Goal: Book appointment/travel/reservation

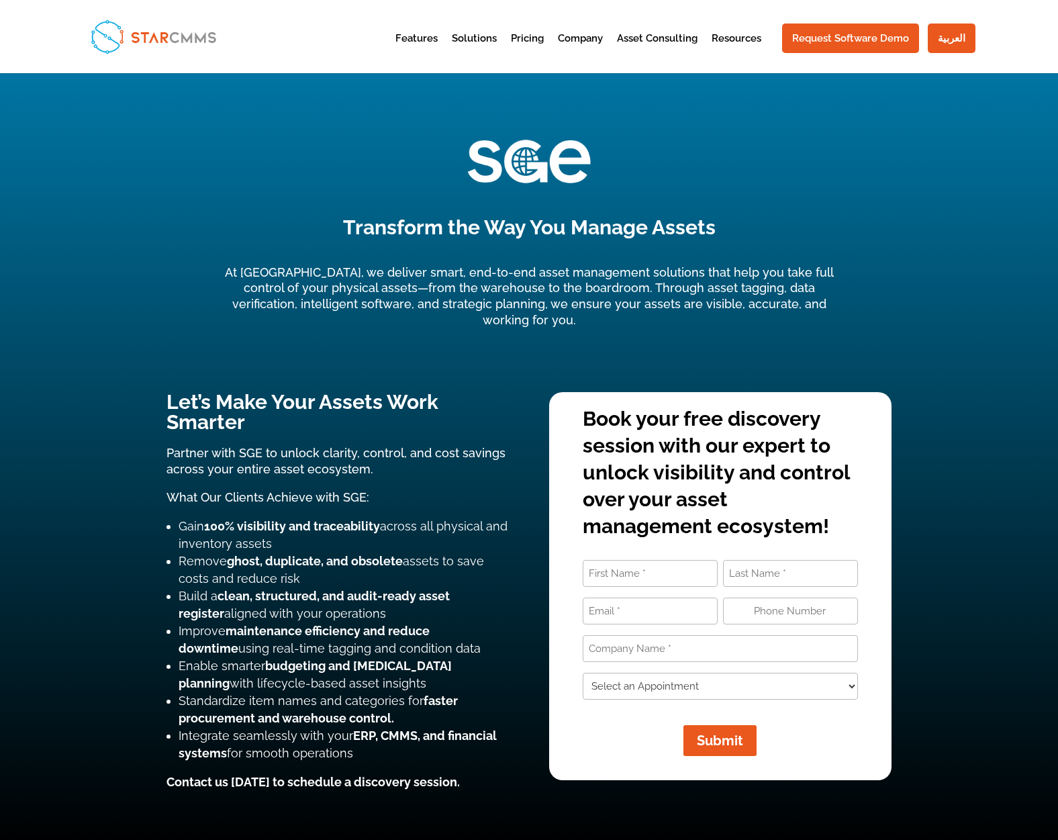
type input "+1"
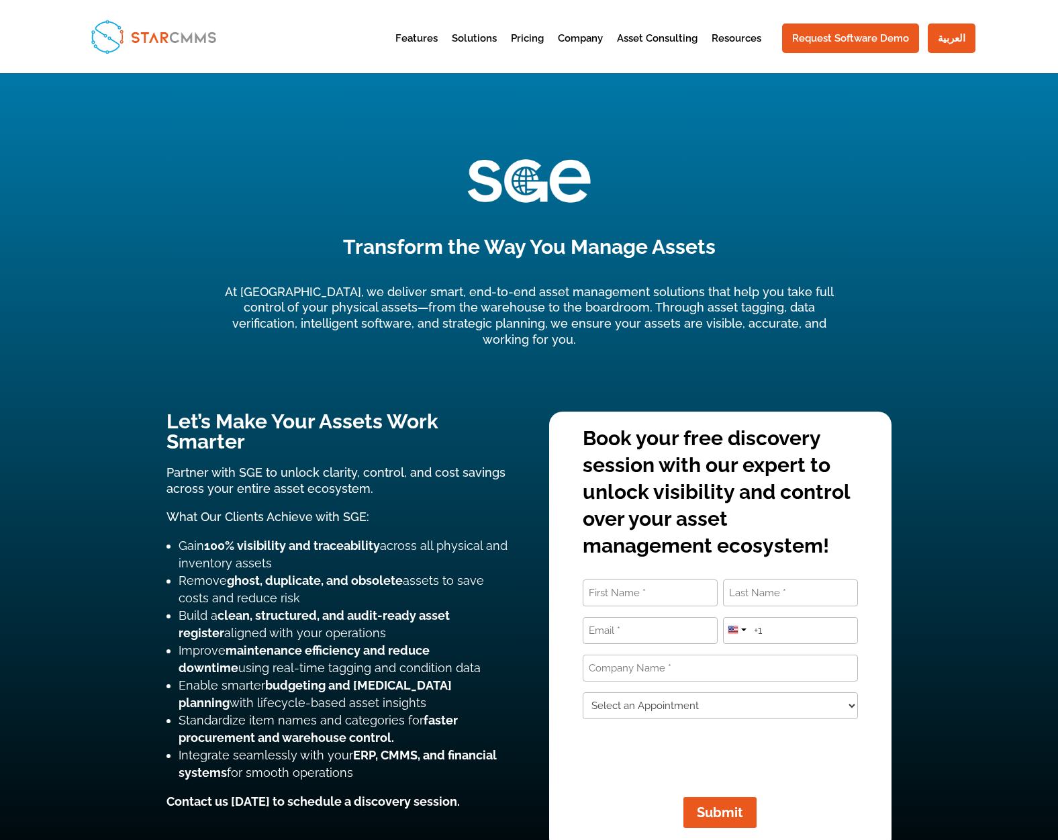
scroll to position [335, 0]
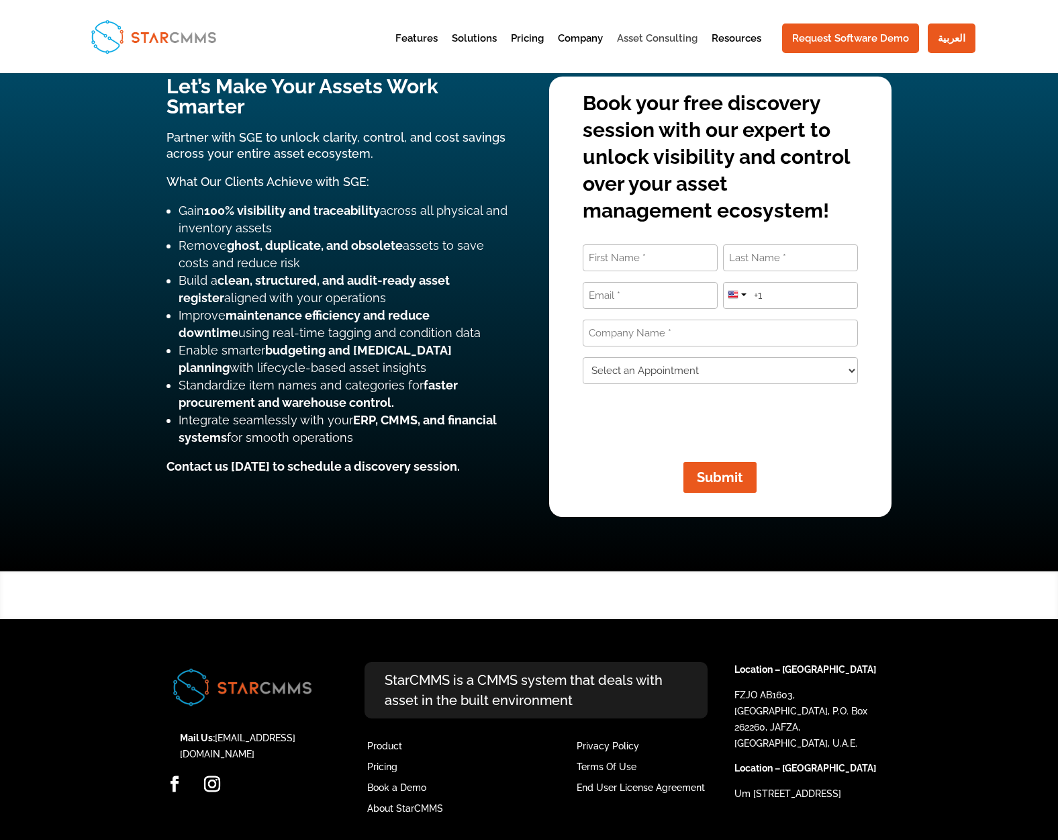
click at [673, 38] on link "Asset Consulting" at bounding box center [657, 50] width 81 height 33
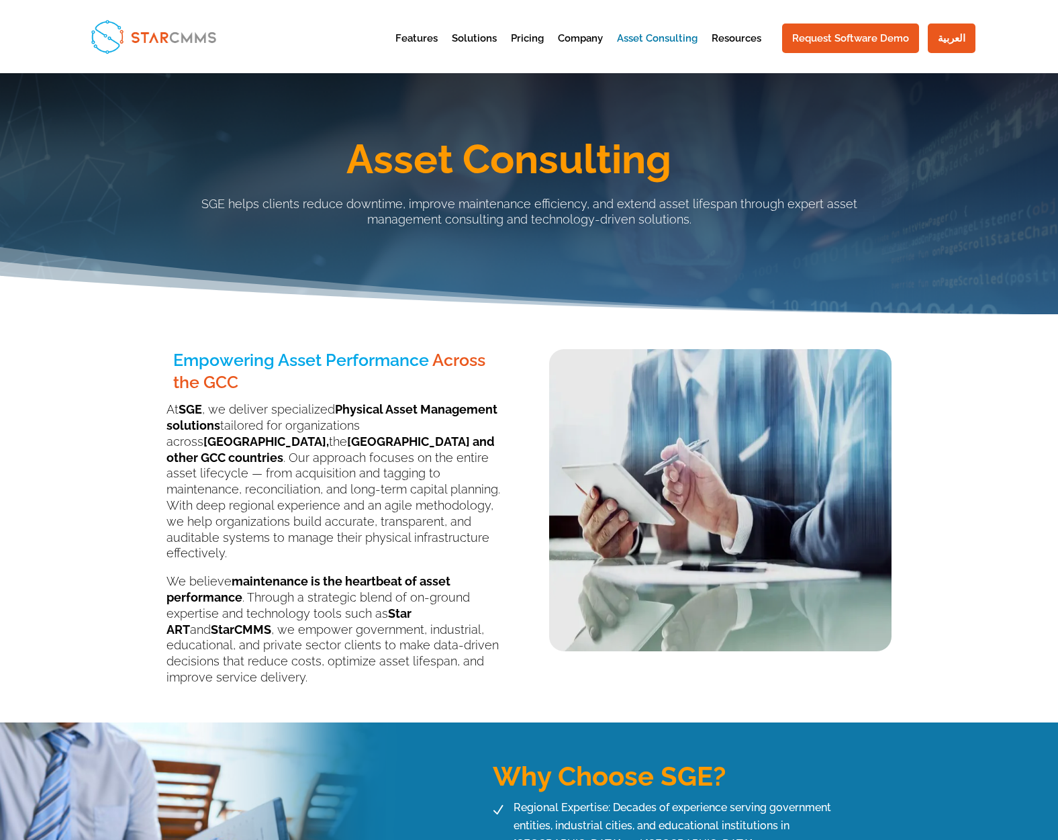
click at [113, 28] on img at bounding box center [153, 36] width 136 height 44
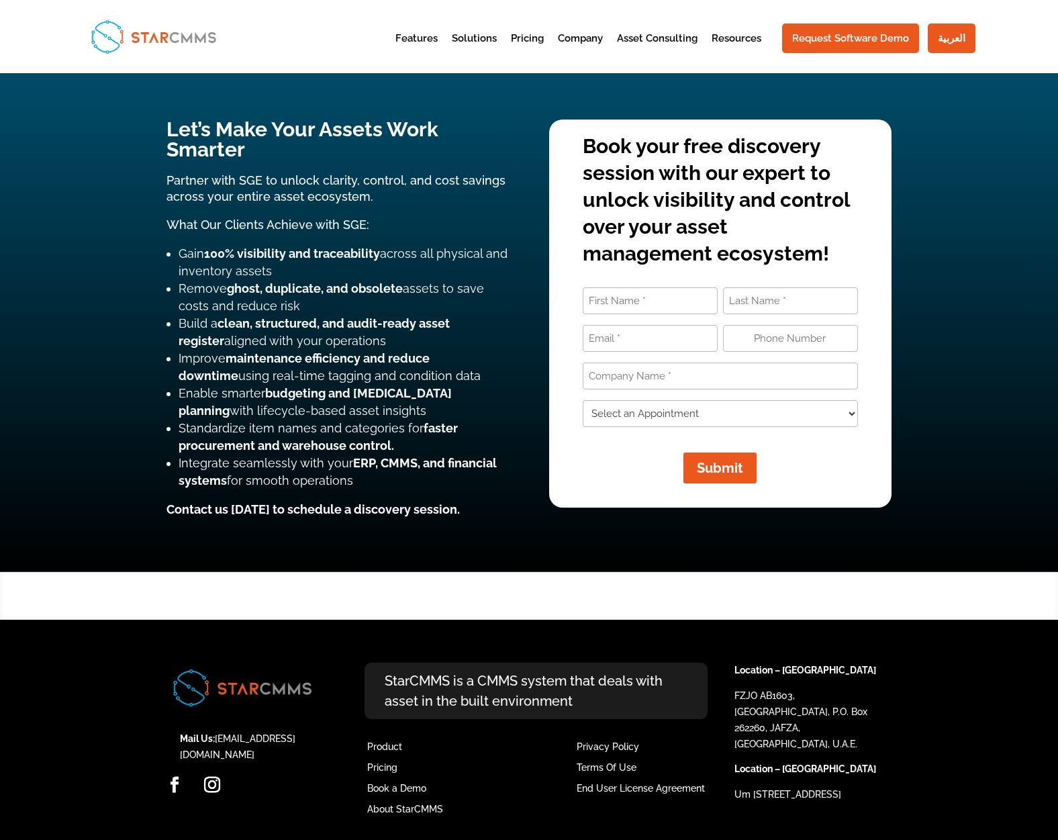
type input "+1"
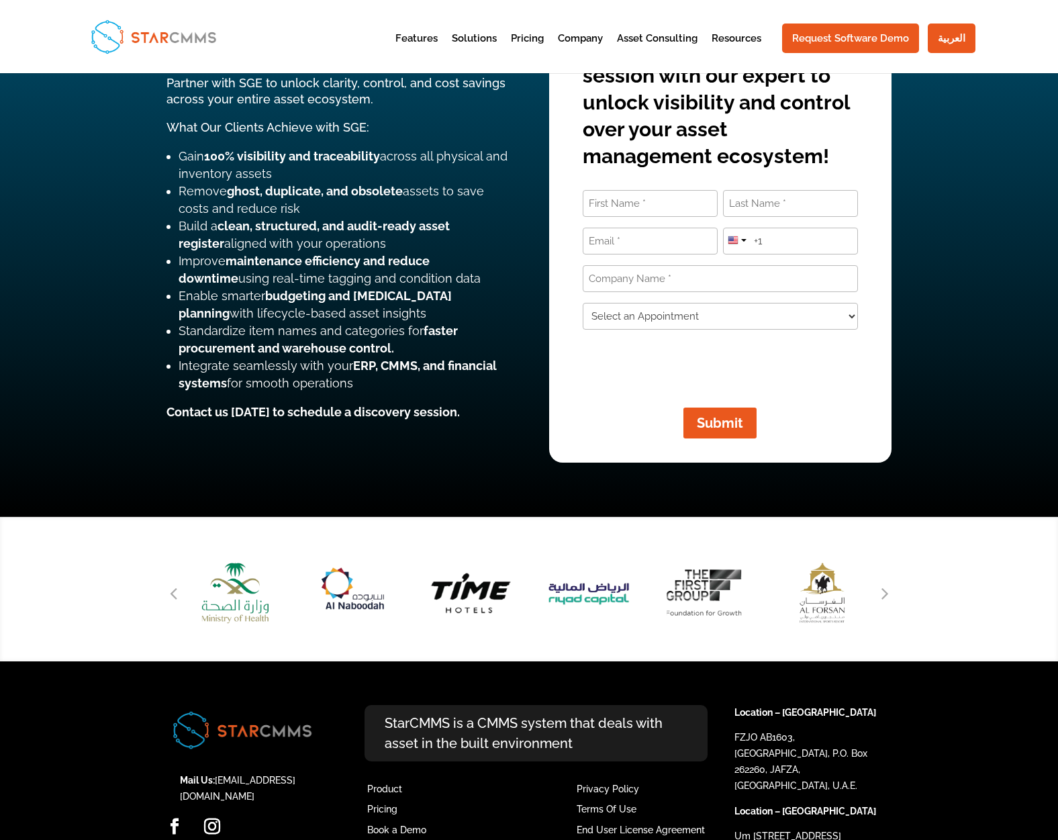
scroll to position [412, 0]
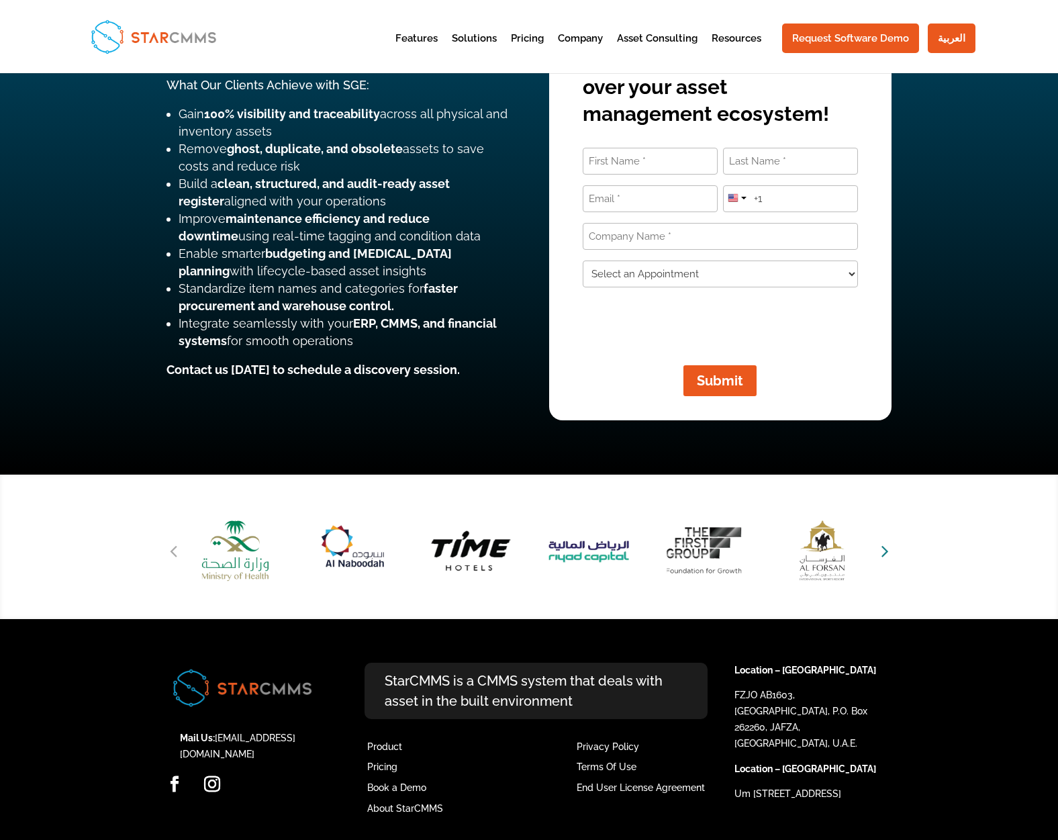
click at [888, 541] on icon "Next slide" at bounding box center [885, 550] width 7 height 19
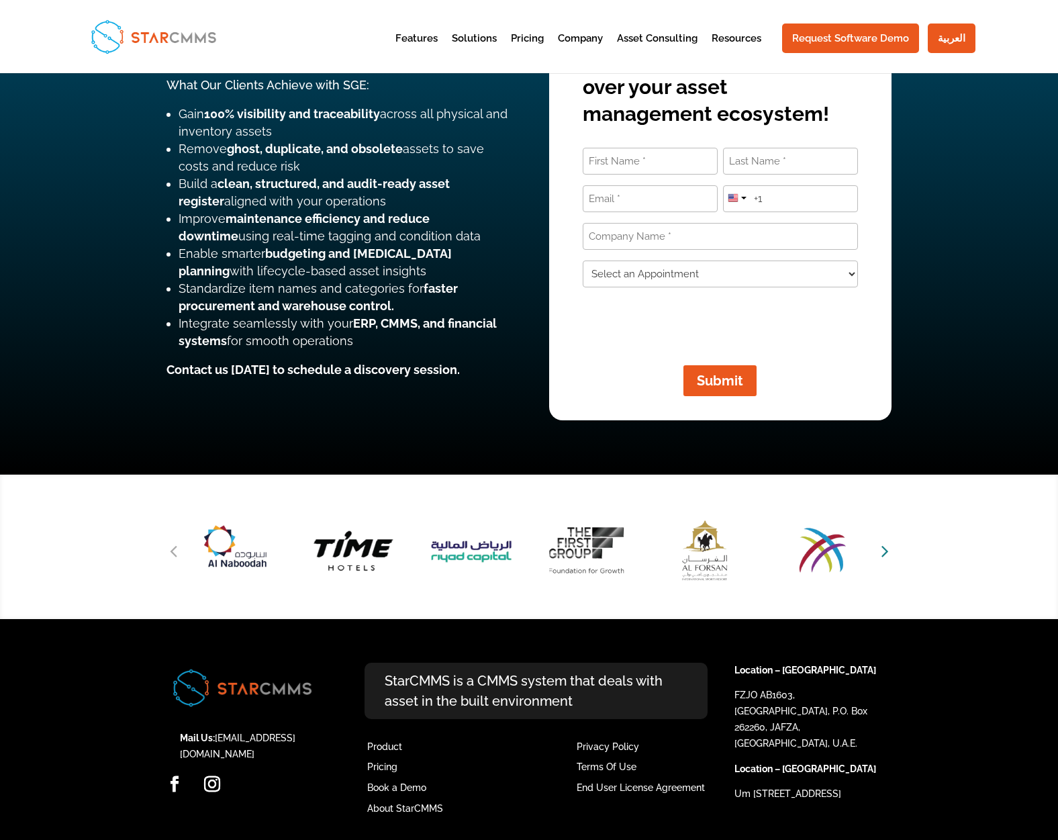
click at [888, 541] on icon "Next slide" at bounding box center [885, 550] width 7 height 19
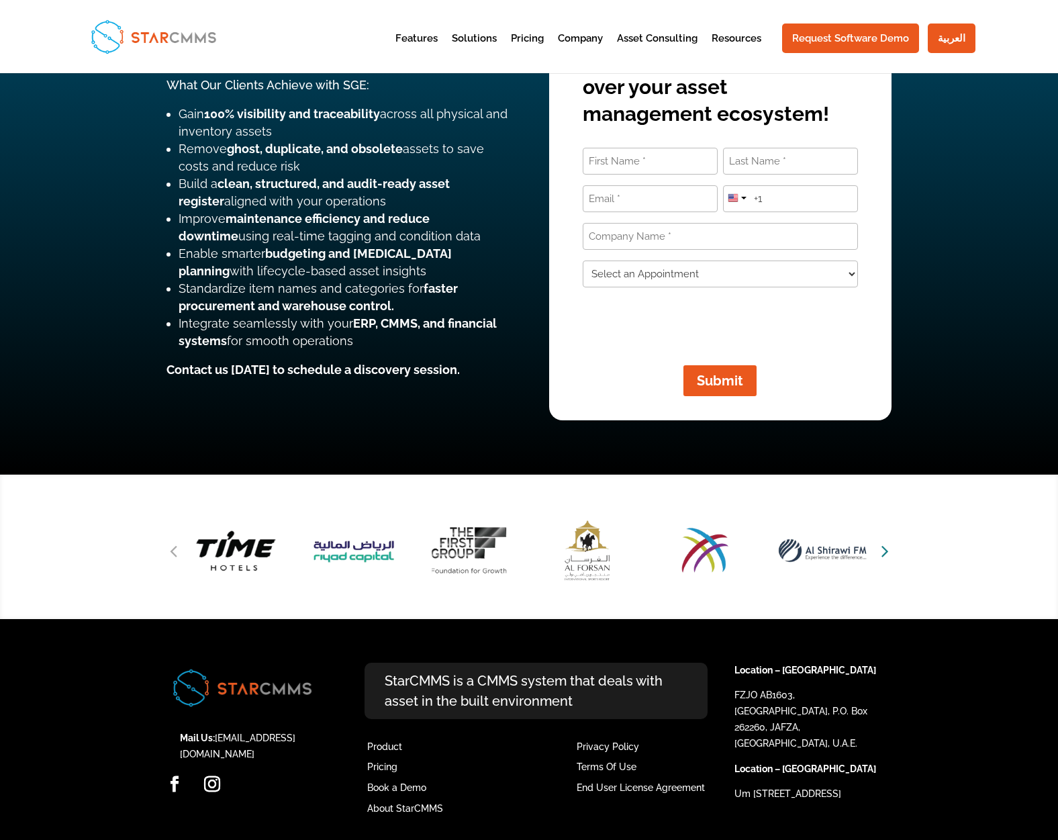
scroll to position [0, 0]
